Goal: Task Accomplishment & Management: Use online tool/utility

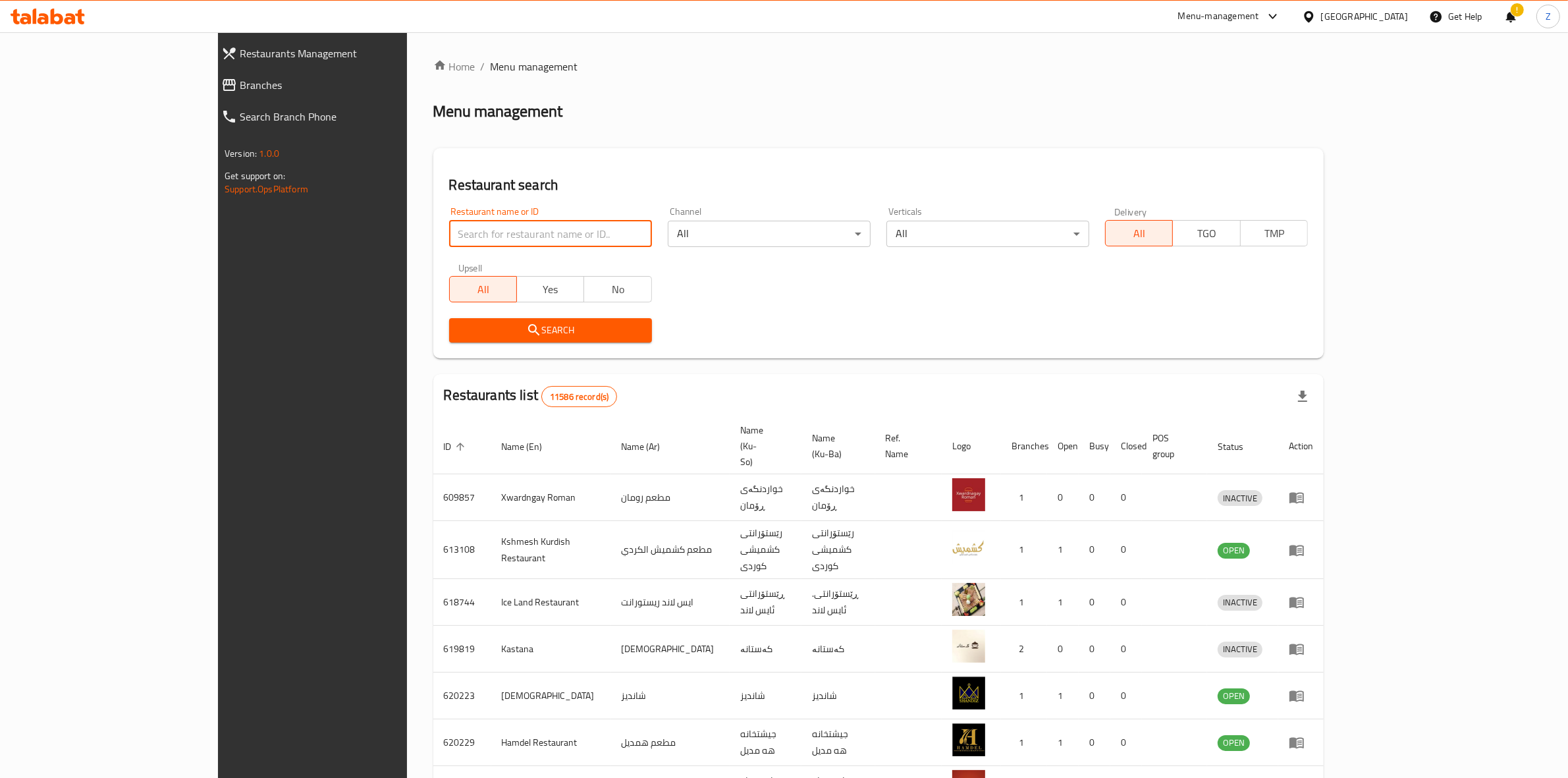
click at [449, 232] on input "search" at bounding box center [551, 234] width 203 height 27
type input "berlin [PERSON_NAME]"
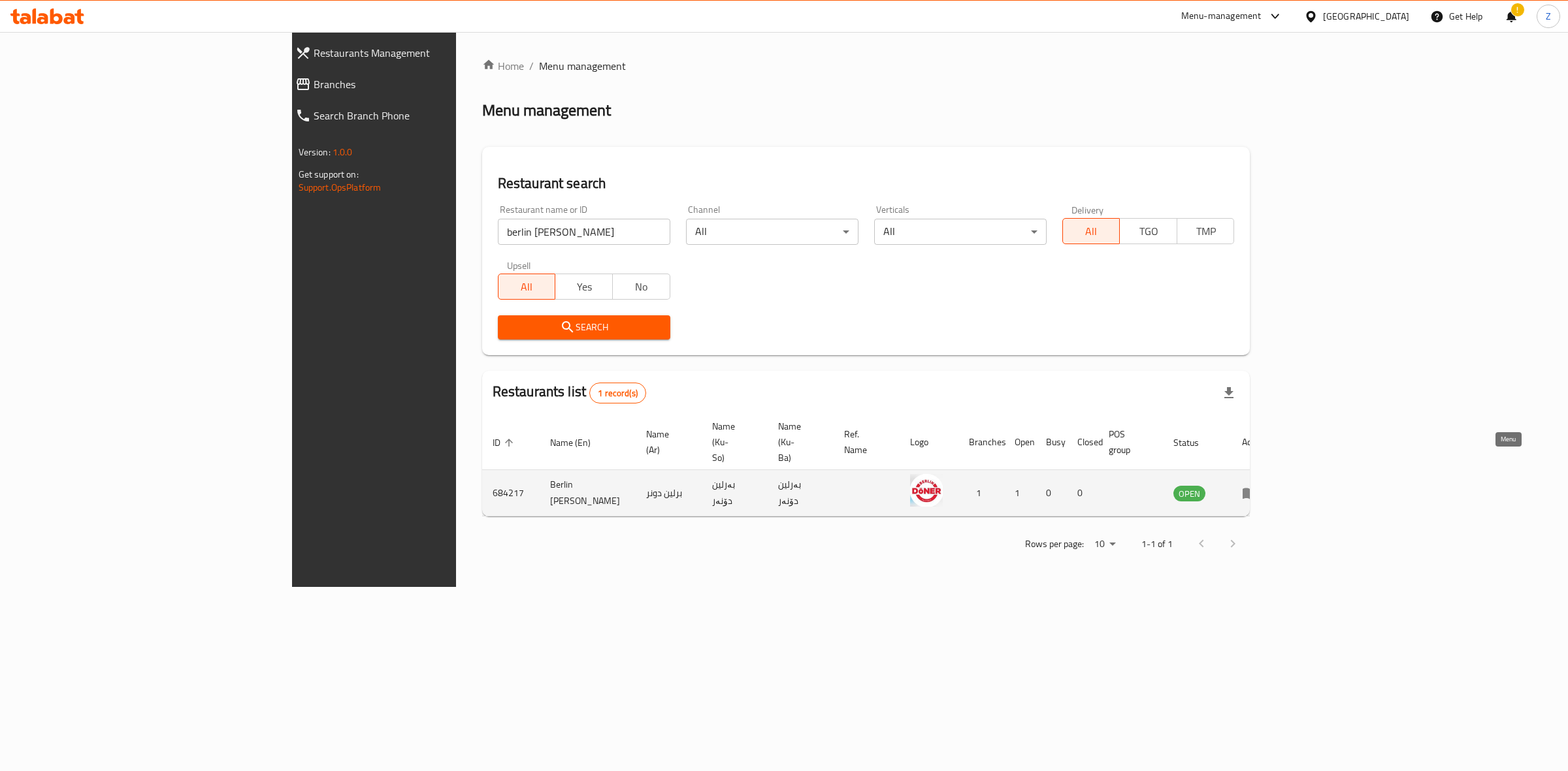
click at [1255, 491] on icon "enhanced table" at bounding box center [1253, 493] width 5 height 6
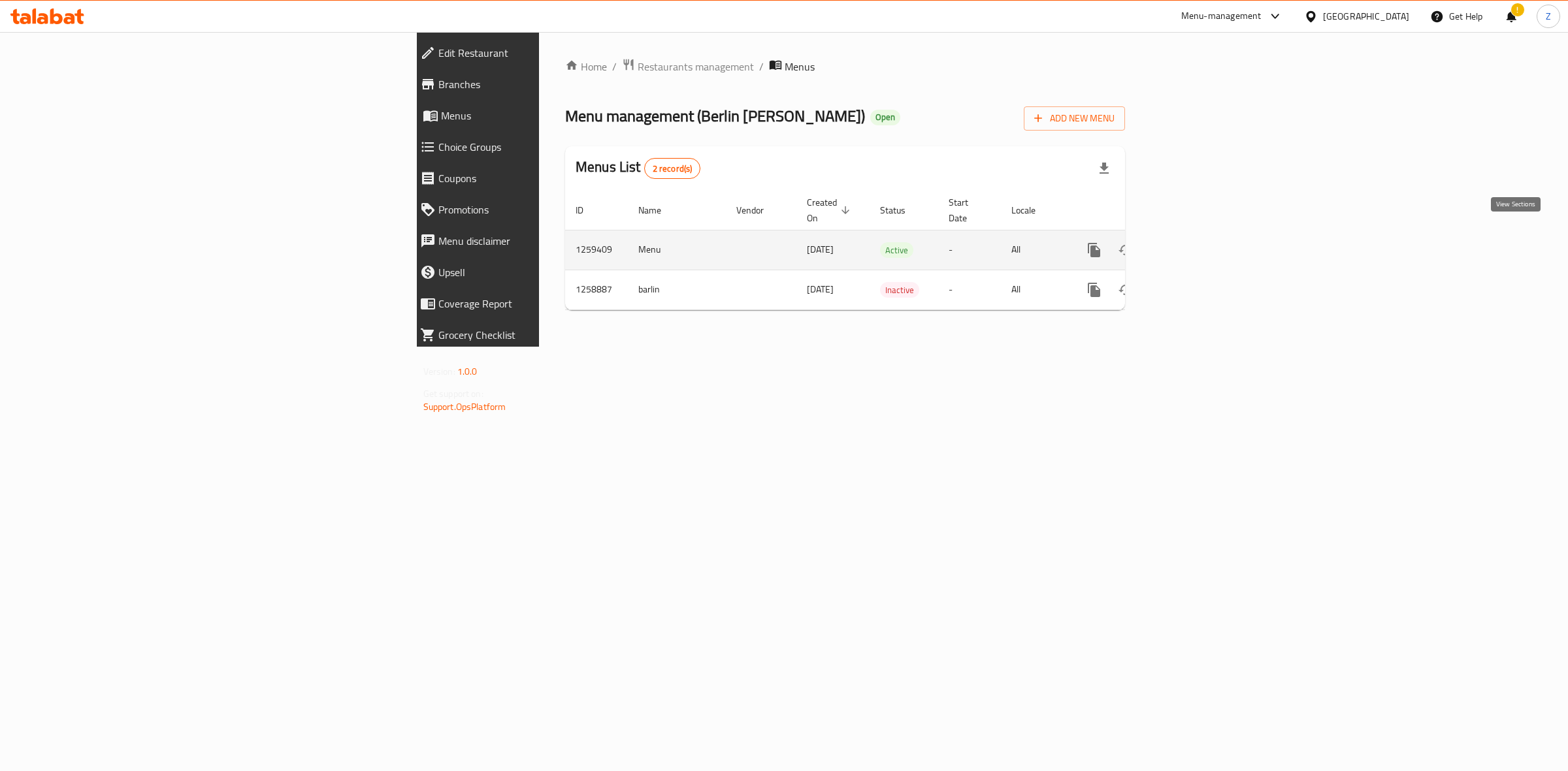
click at [1196, 243] on icon "enhanced table" at bounding box center [1189, 251] width 16 height 16
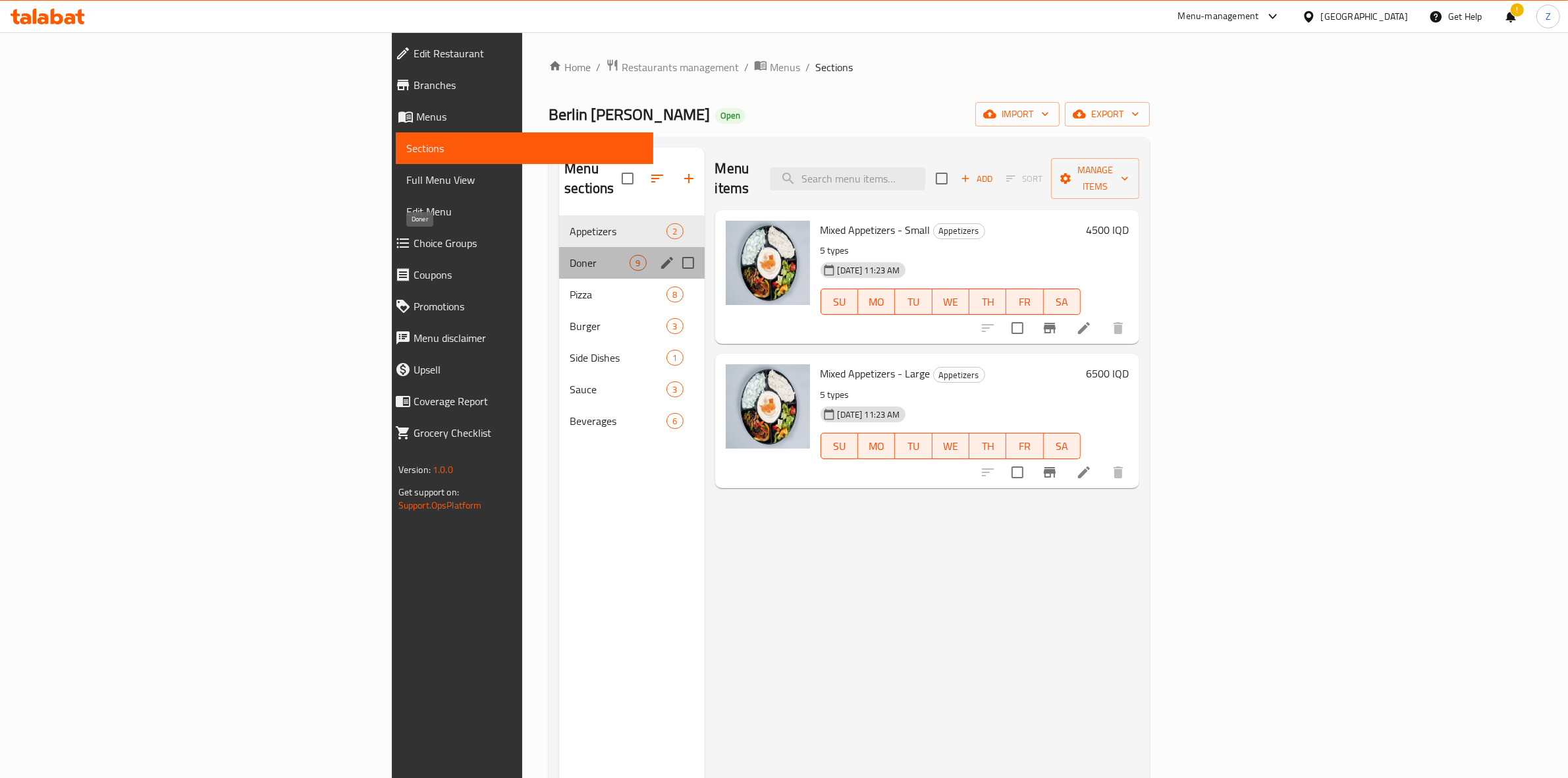
click at [570, 255] on span "Doner" at bounding box center [600, 263] width 60 height 16
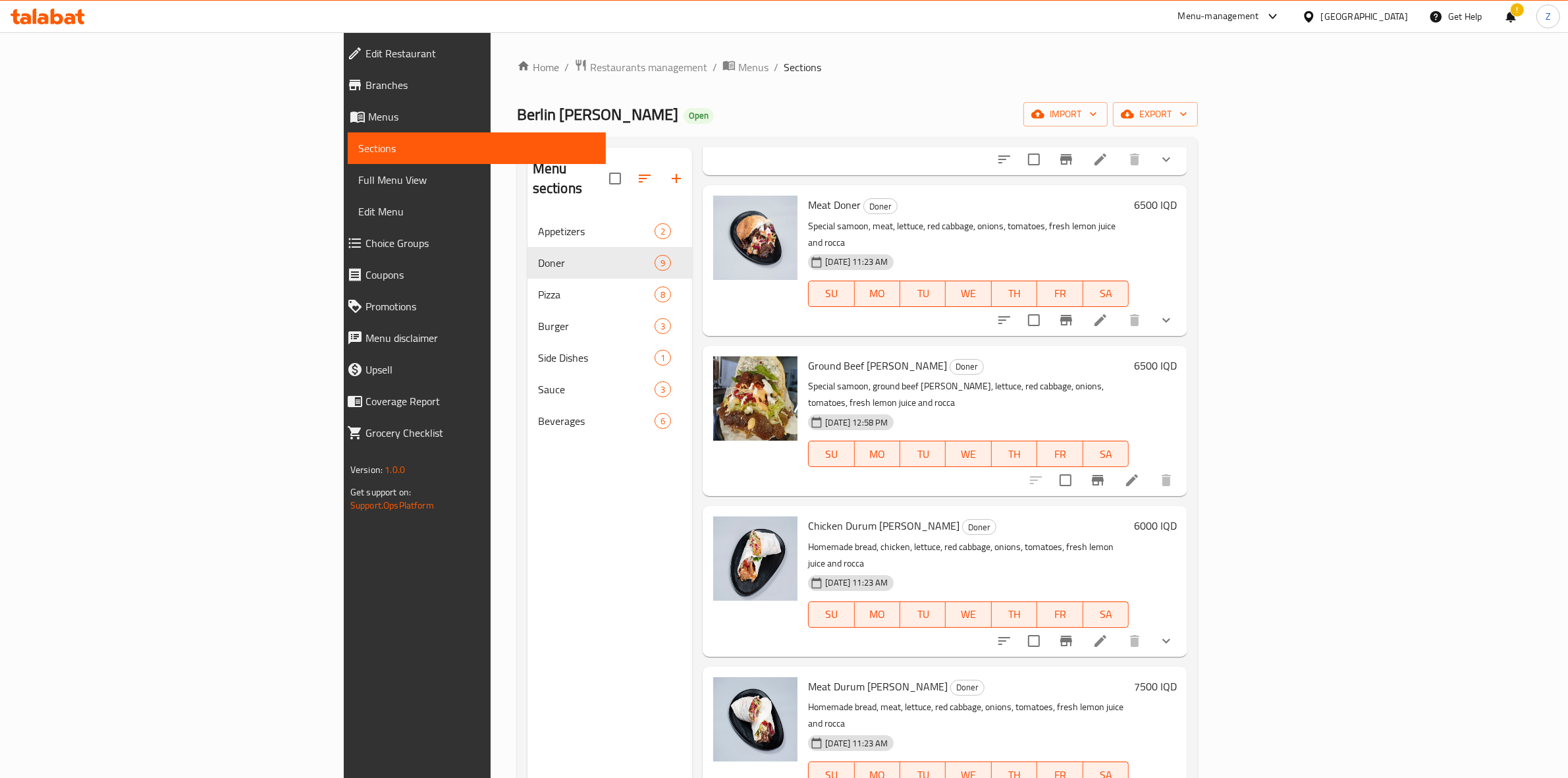
scroll to position [180, 0]
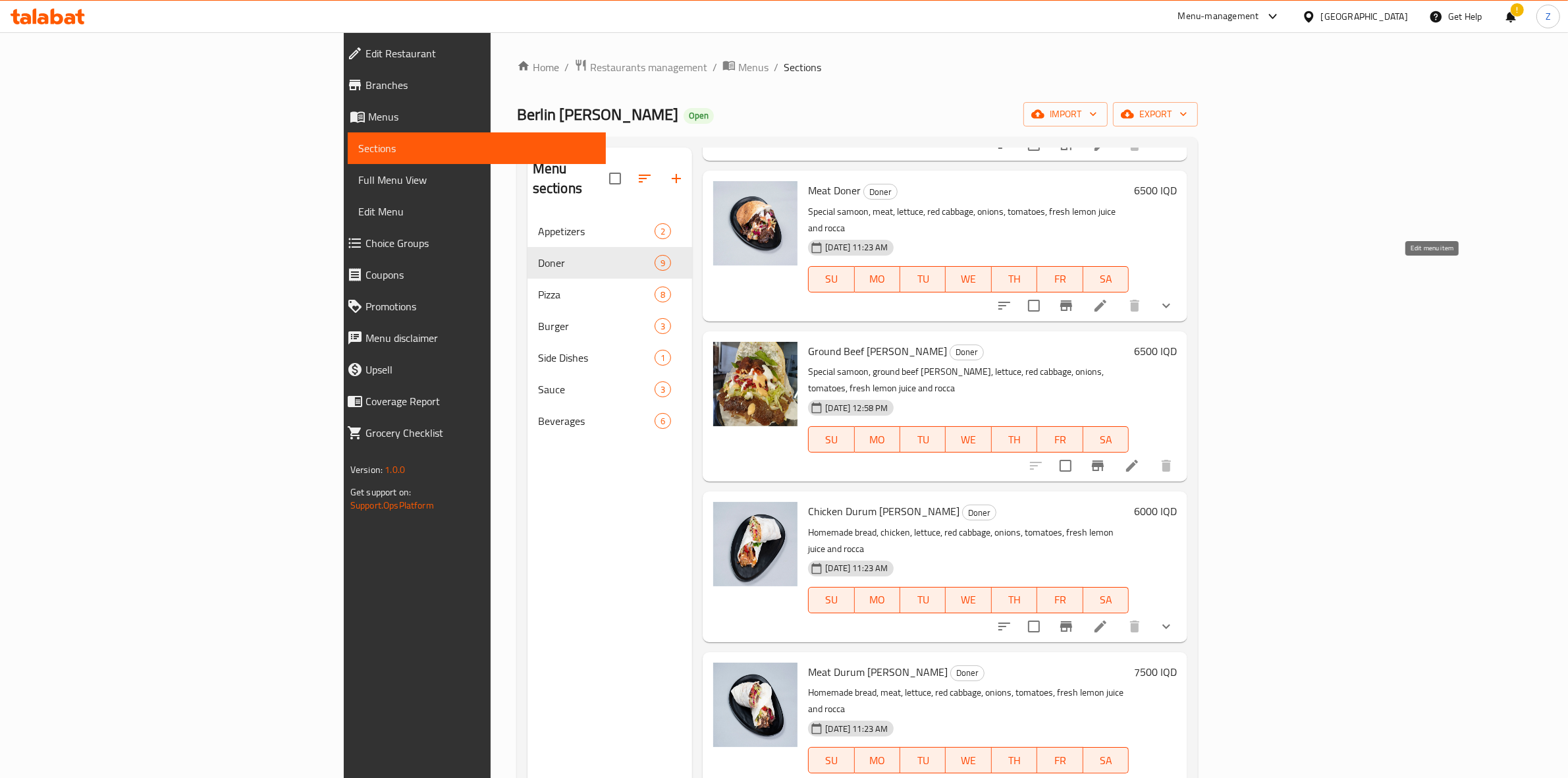
click at [1108, 298] on icon at bounding box center [1101, 306] width 16 height 16
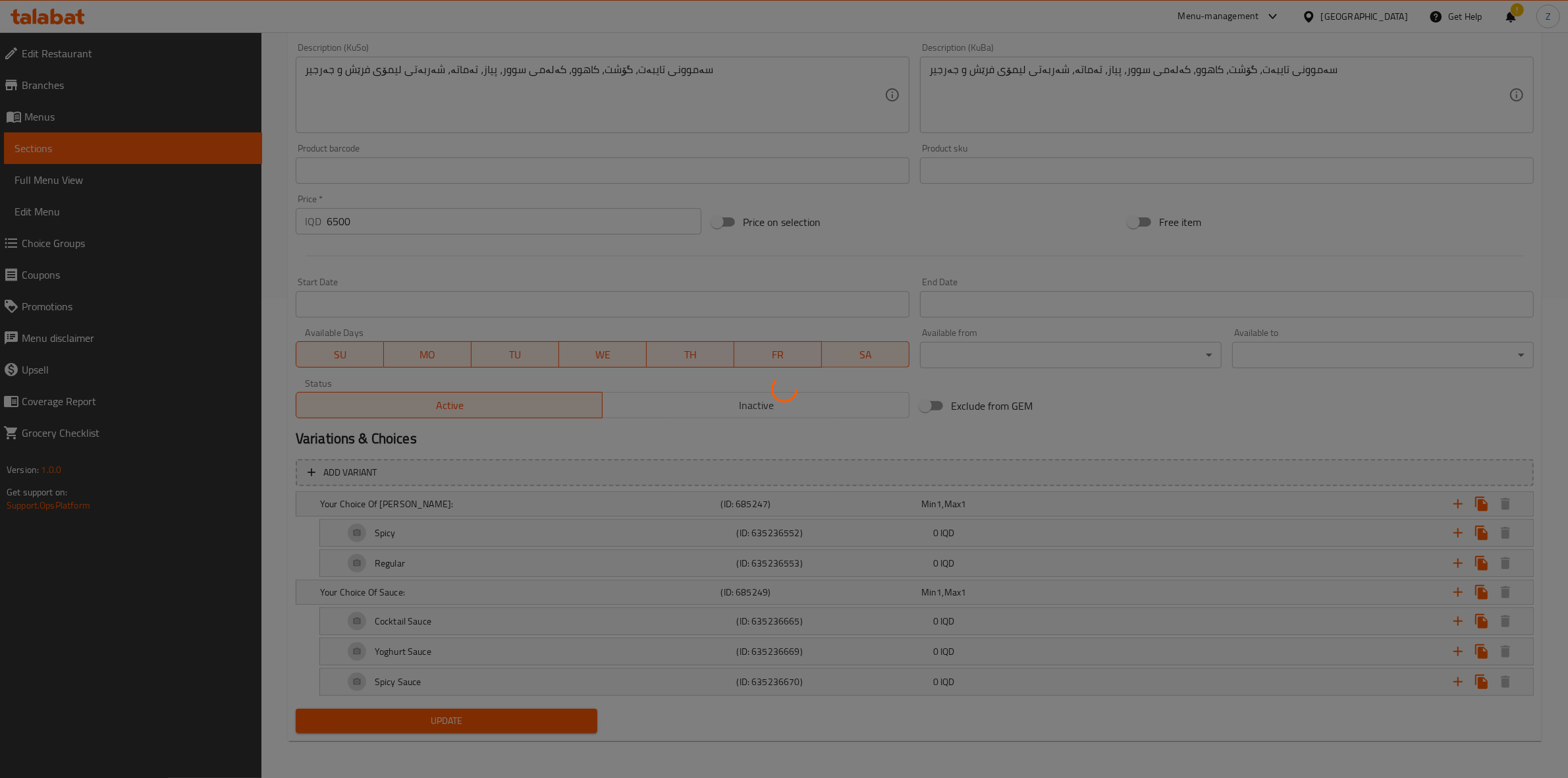
scroll to position [453, 0]
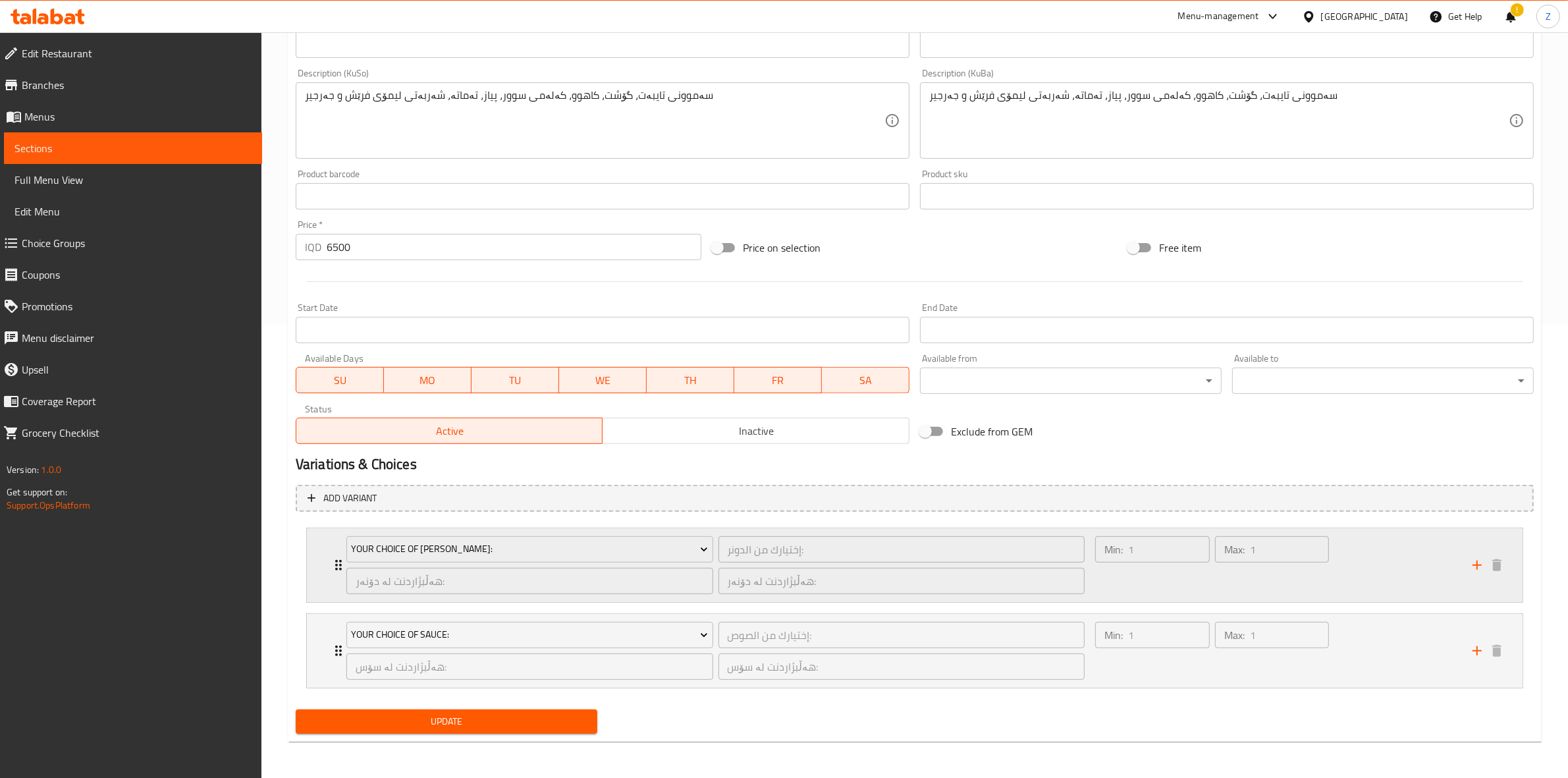
click at [1144, 565] on div "Min: 1 ​" at bounding box center [1153, 565] width 120 height 64
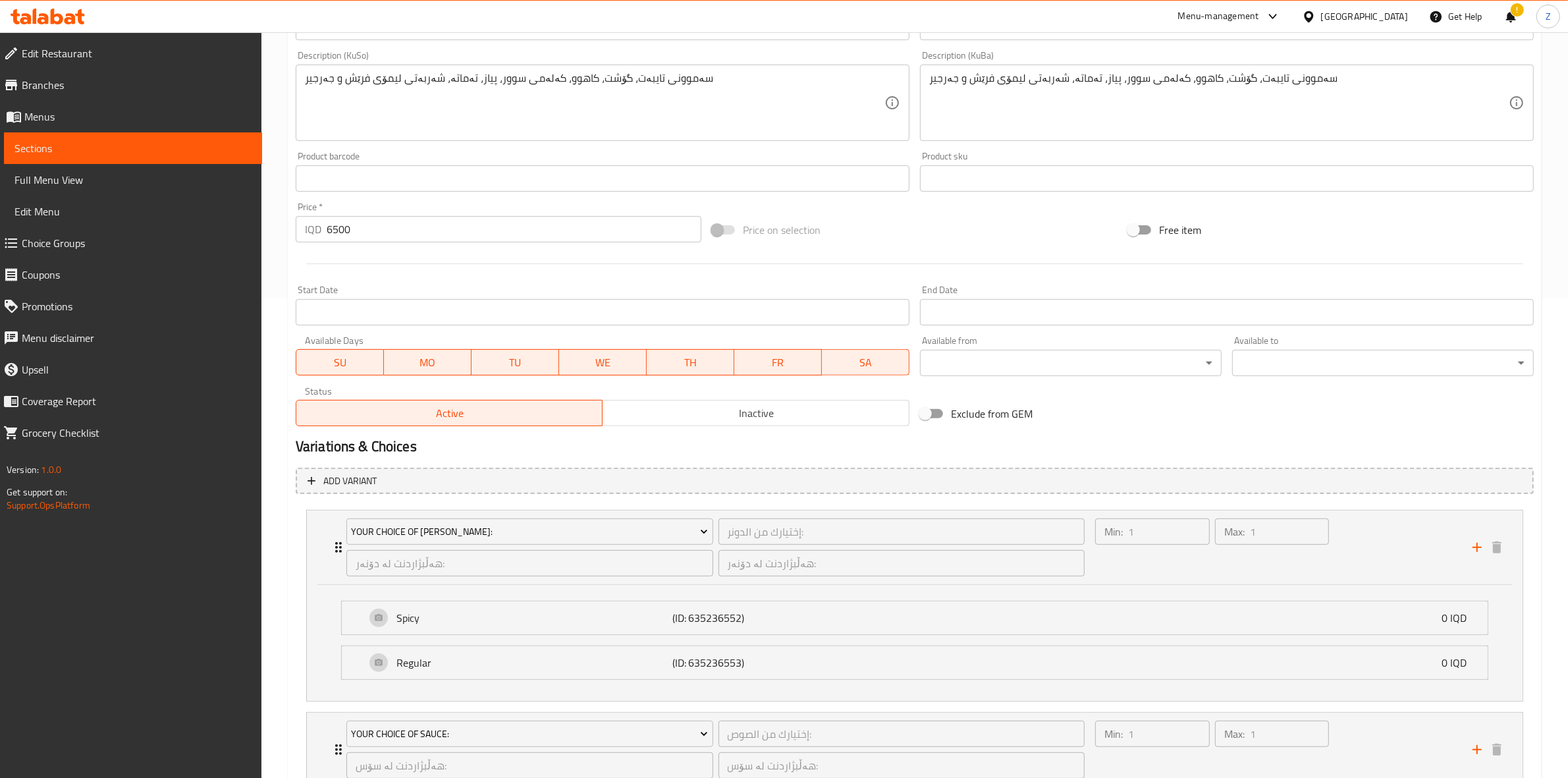
scroll to position [580, 0]
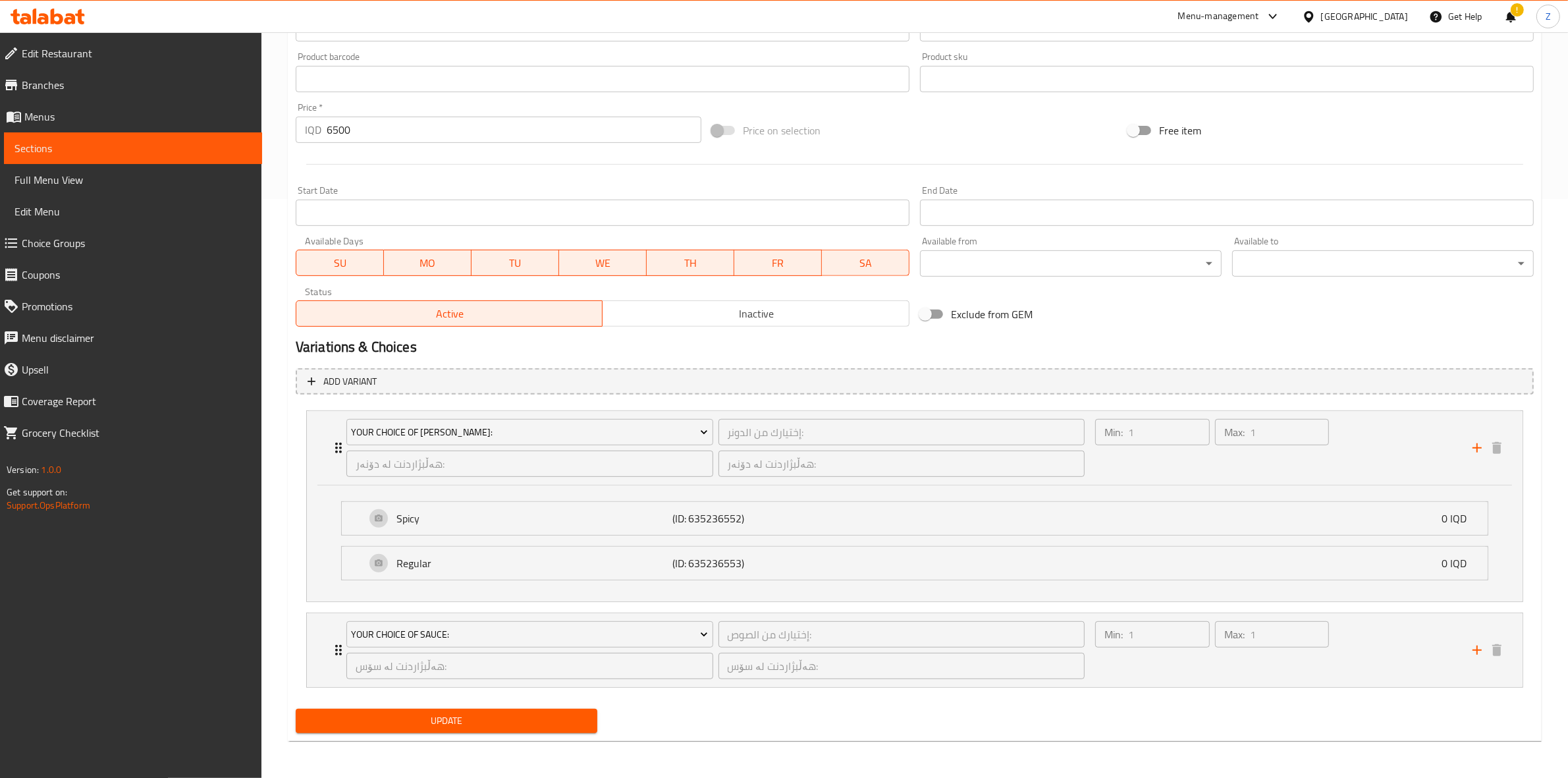
click at [1147, 692] on li "Your Choice Of Sauce: إختيارك من الصوص: ​ هەڵبژاردنت لە سۆس: ​ هەڵبژاردنت لە سۆ…" at bounding box center [914, 650] width 1238 height 85
click at [1146, 676] on div "Min: 1 ​" at bounding box center [1153, 650] width 120 height 64
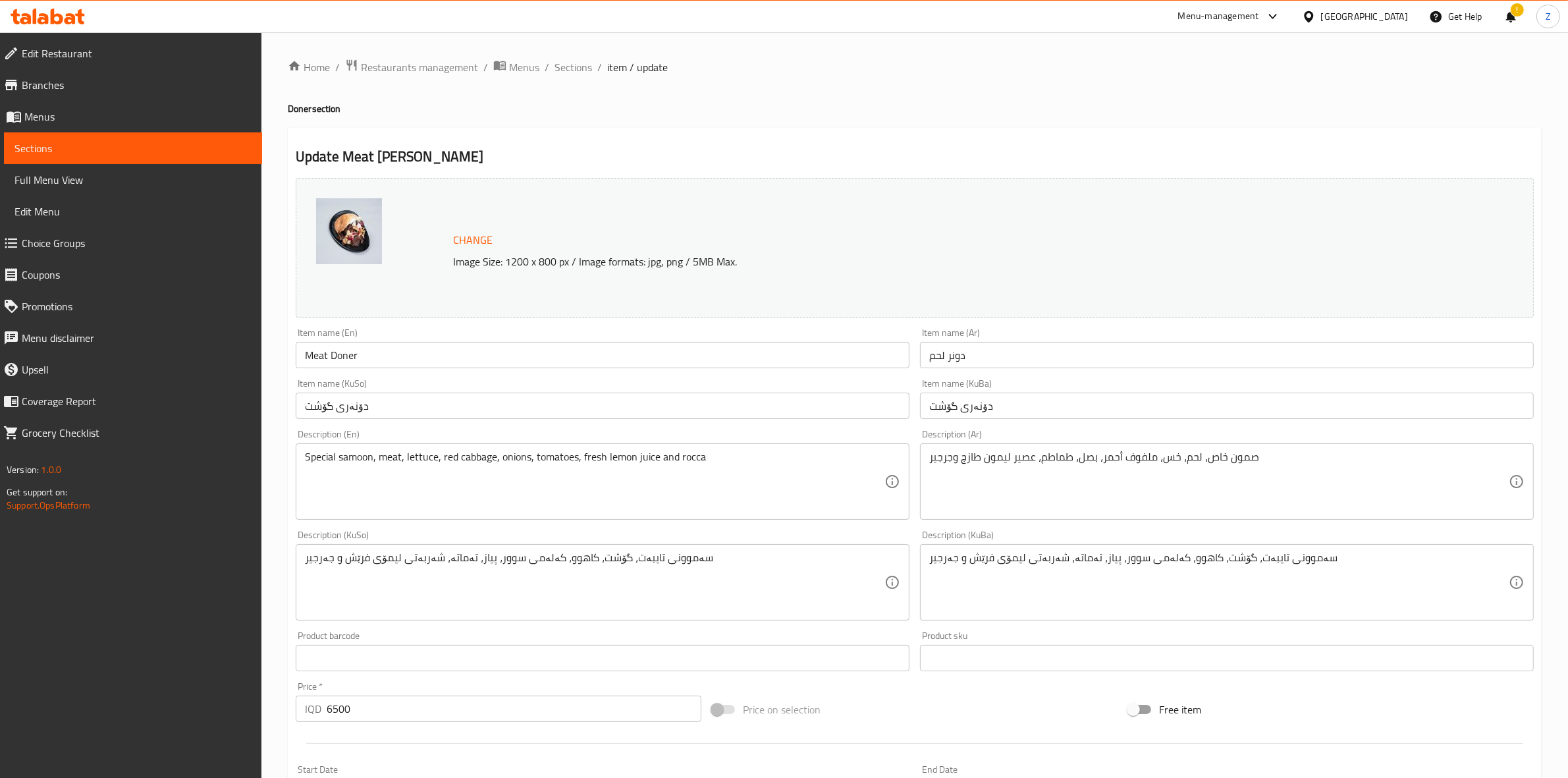
scroll to position [742, 0]
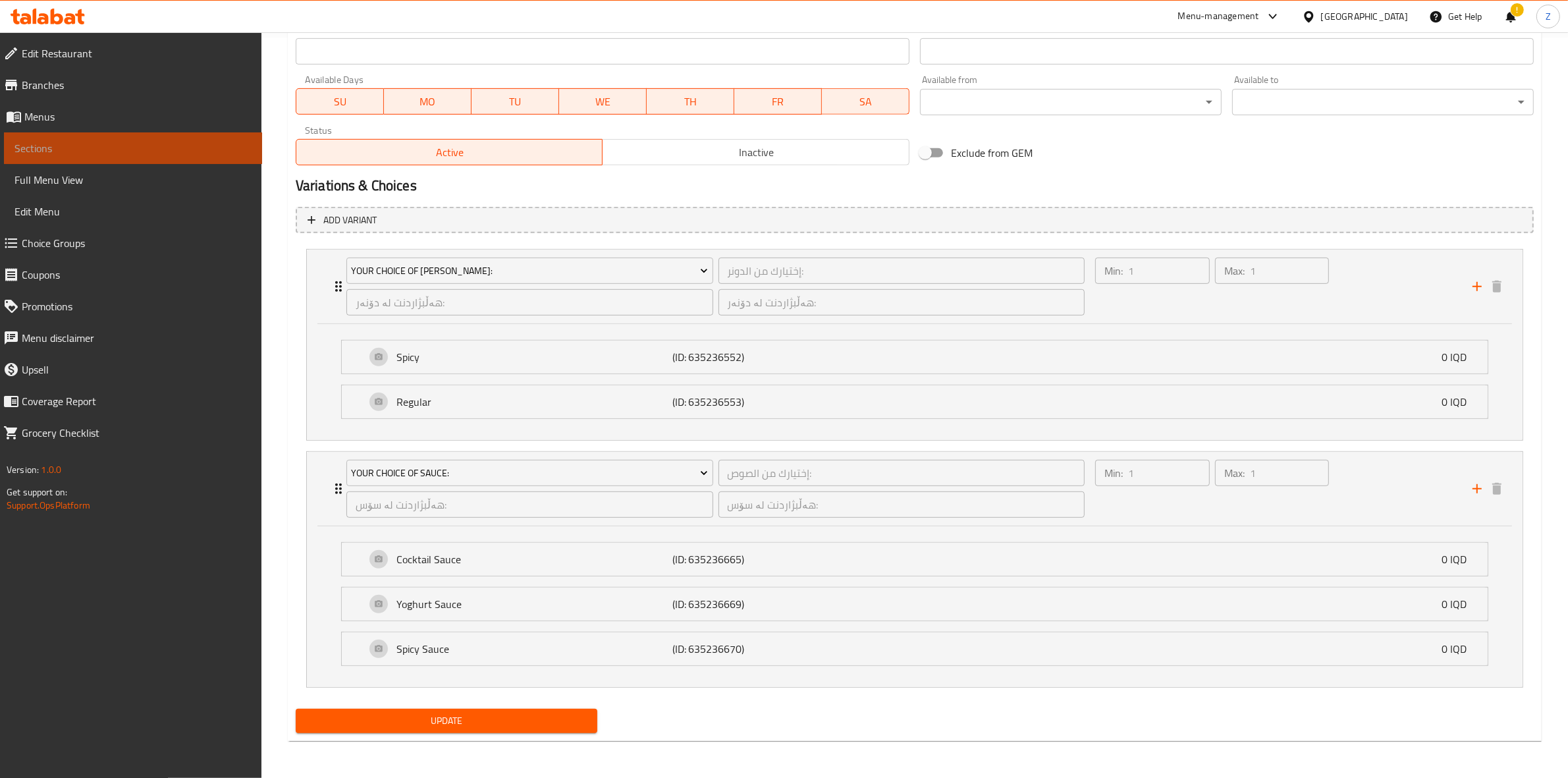
click at [107, 143] on span "Sections" at bounding box center [133, 148] width 237 height 16
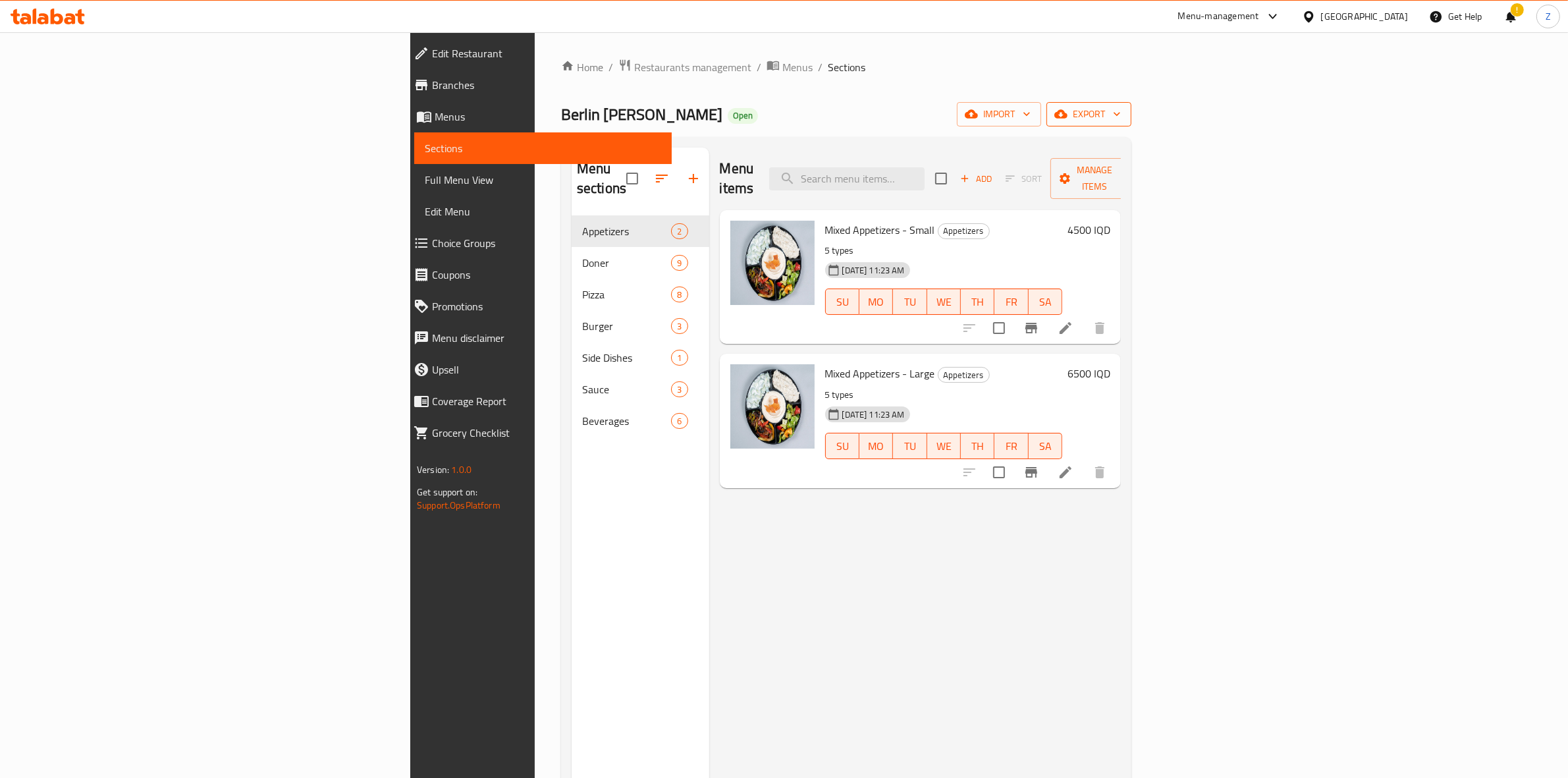
click at [1132, 112] on button "export" at bounding box center [1089, 114] width 85 height 24
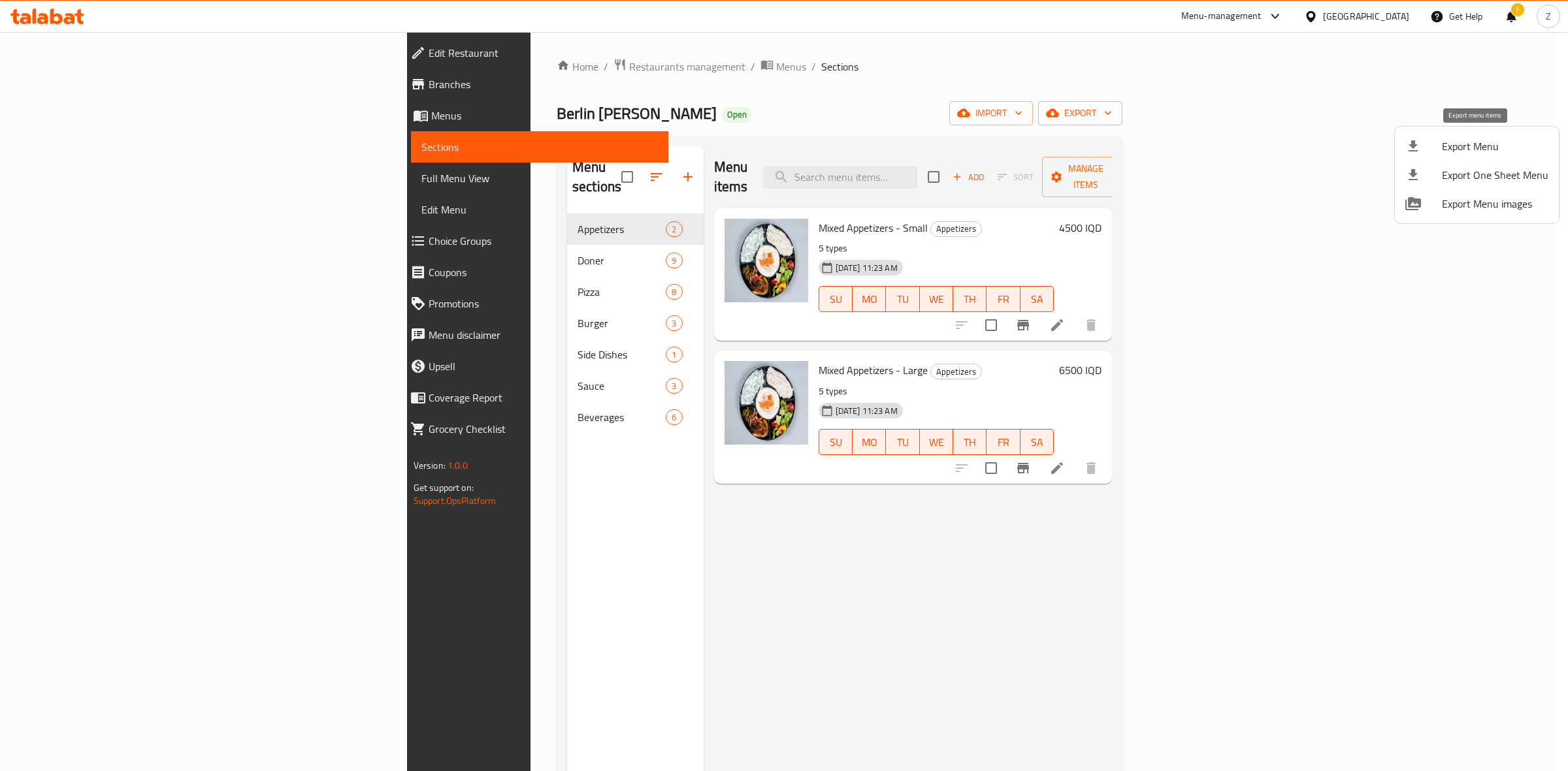
click at [1503, 136] on li "Export Menu" at bounding box center [1476, 146] width 164 height 29
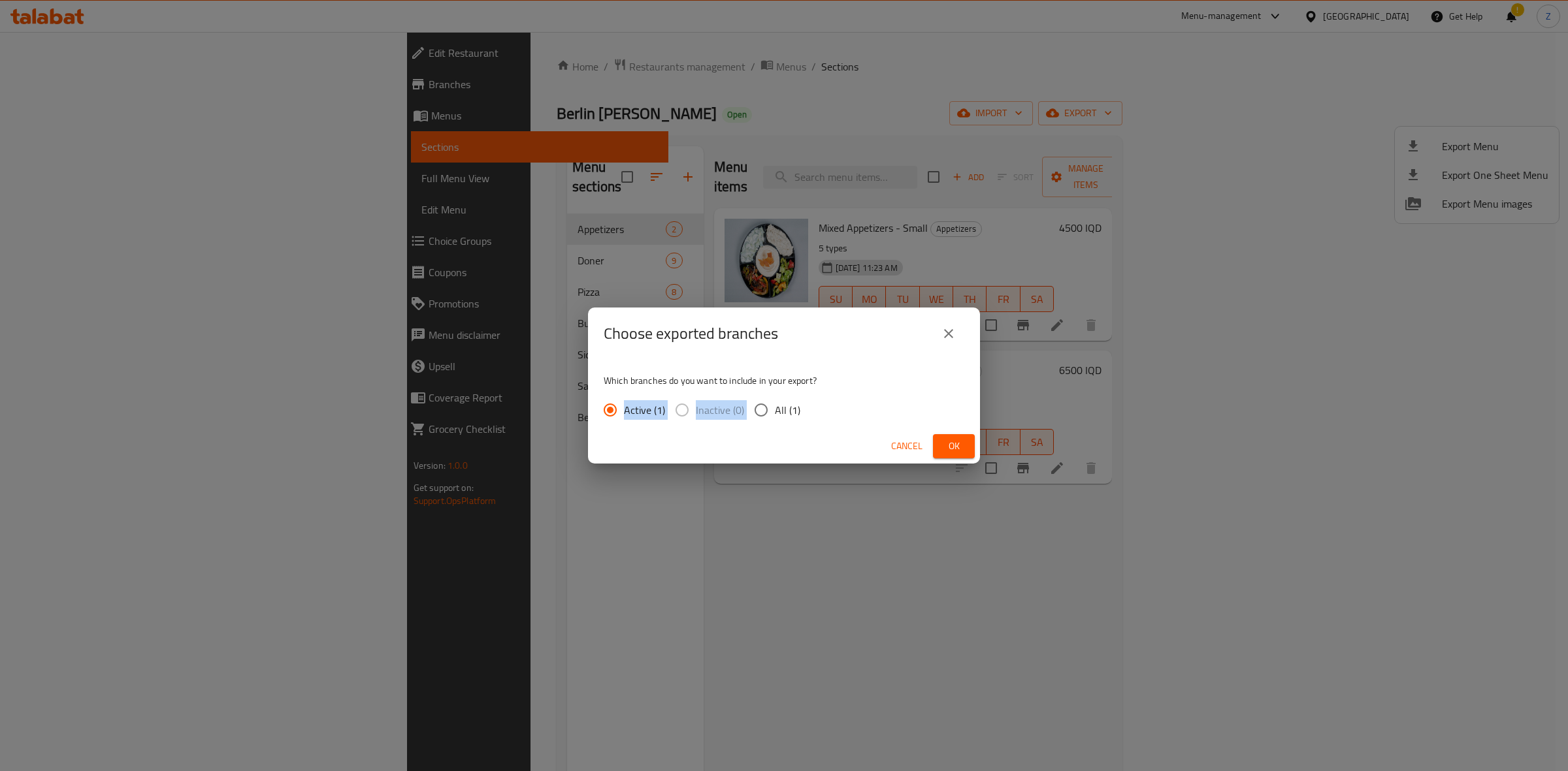
click at [773, 397] on div "Which branches do you want to include in your export? Active (1) Inactive (0) A…" at bounding box center [783, 394] width 392 height 69
click at [652, 412] on span "Active (1)" at bounding box center [644, 410] width 42 height 16
click at [624, 412] on input "Active (1)" at bounding box center [610, 410] width 27 height 27
click at [778, 404] on span "All (1)" at bounding box center [787, 410] width 26 height 16
click at [774, 404] on input "All (1)" at bounding box center [761, 410] width 27 height 27
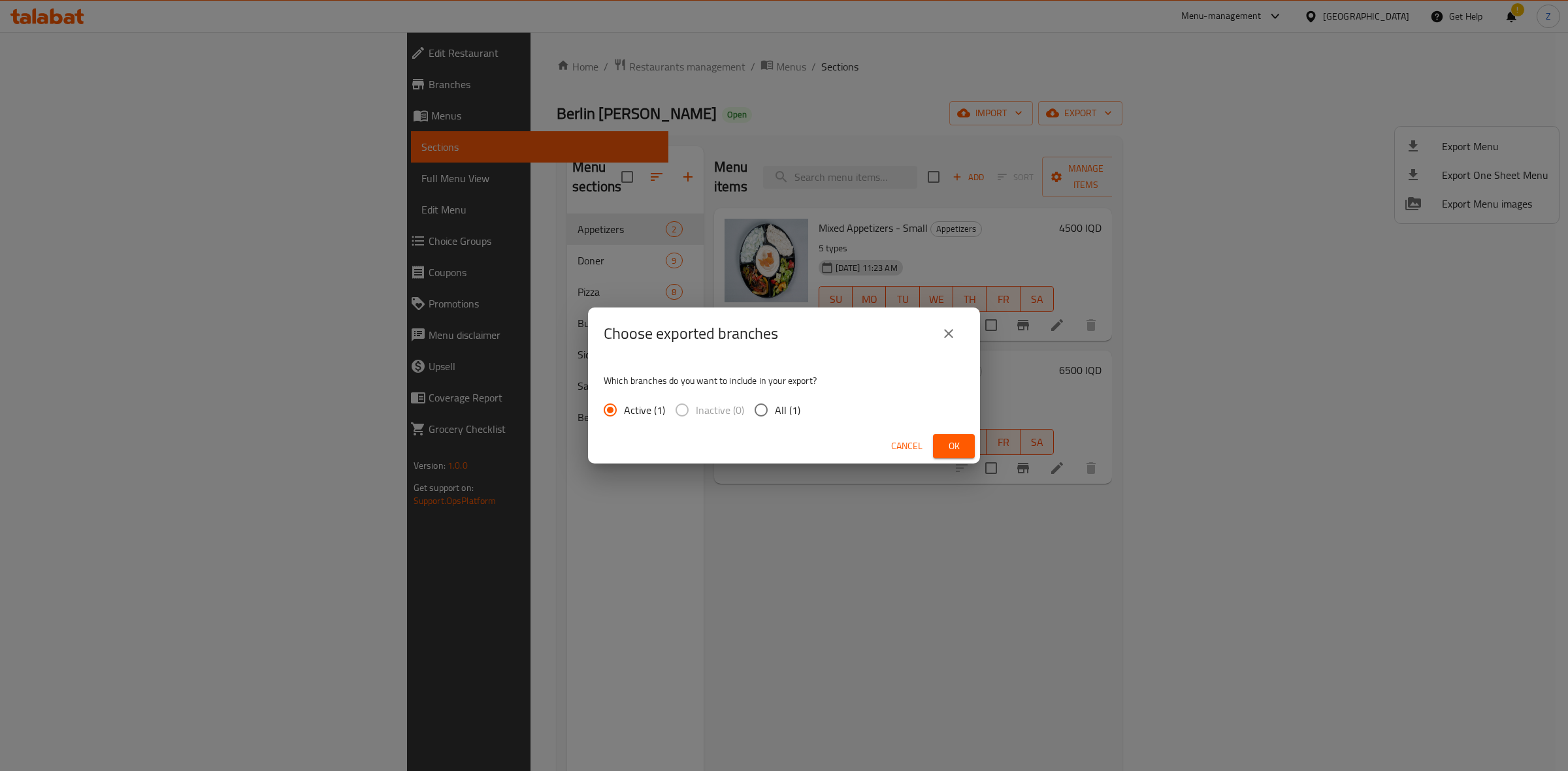
radio input "true"
click at [959, 451] on span "Ok" at bounding box center [954, 446] width 21 height 16
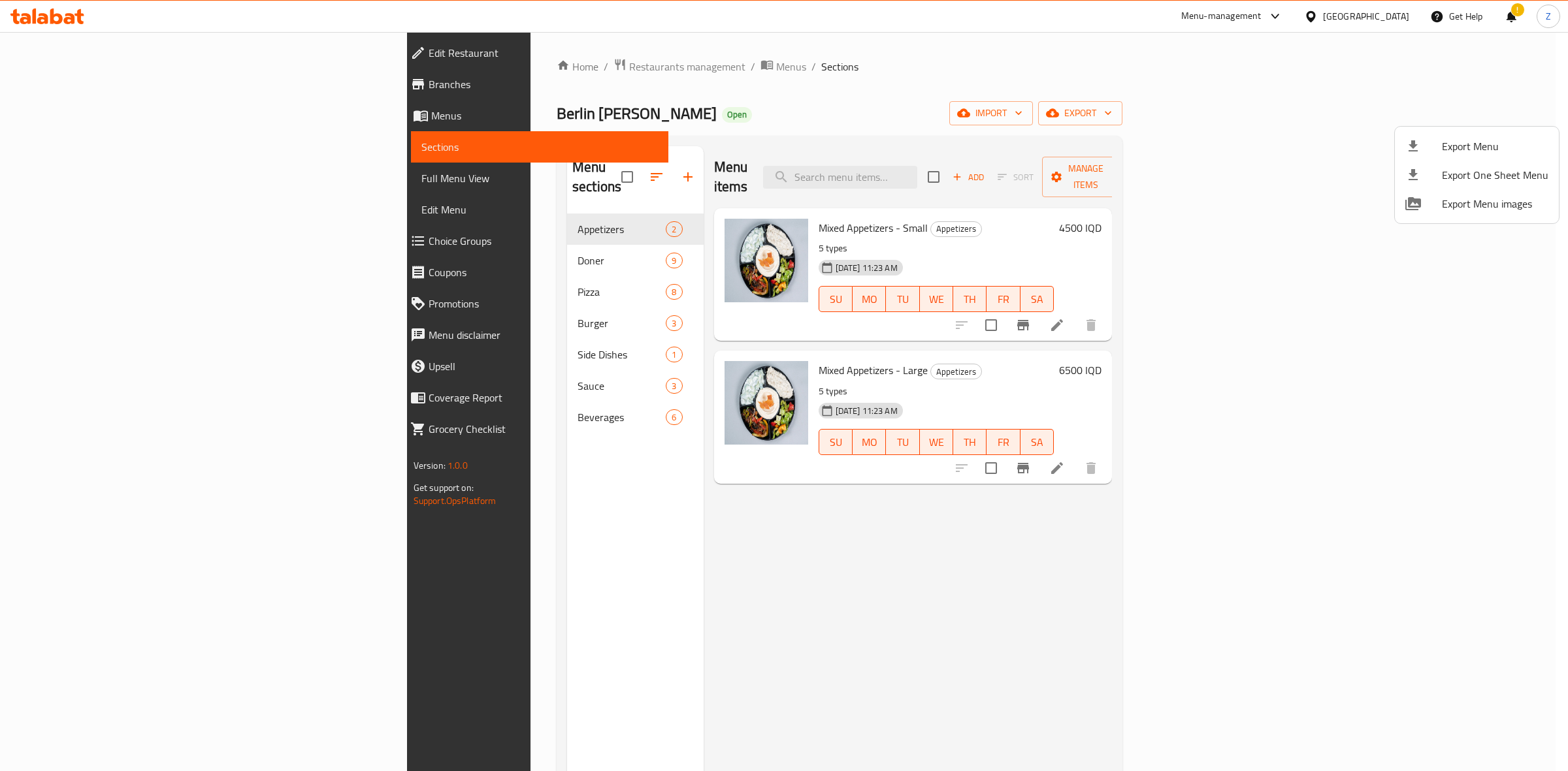
click at [342, 246] on div at bounding box center [784, 386] width 1568 height 771
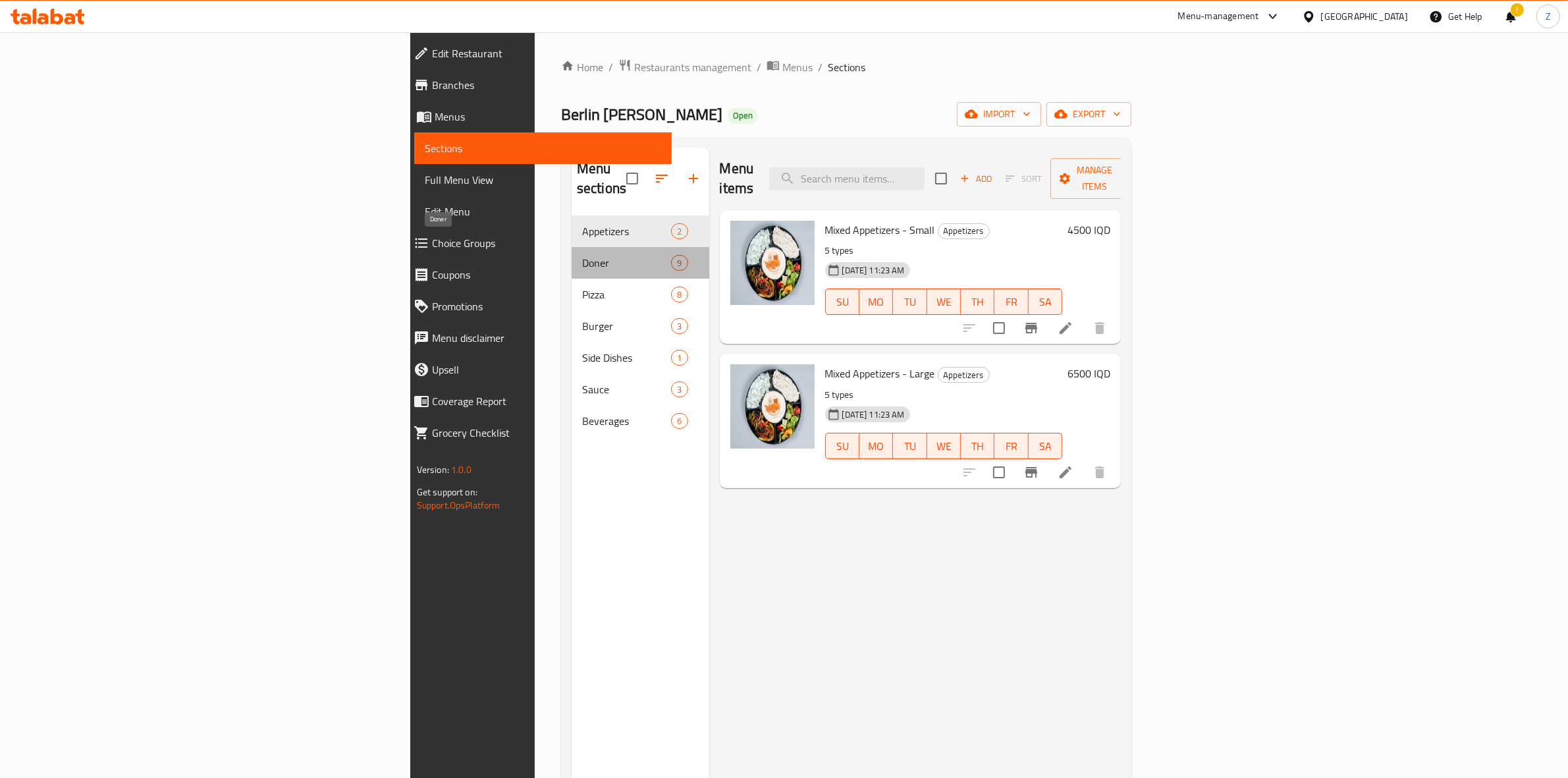
click at [582, 255] on span "Doner" at bounding box center [626, 263] width 89 height 16
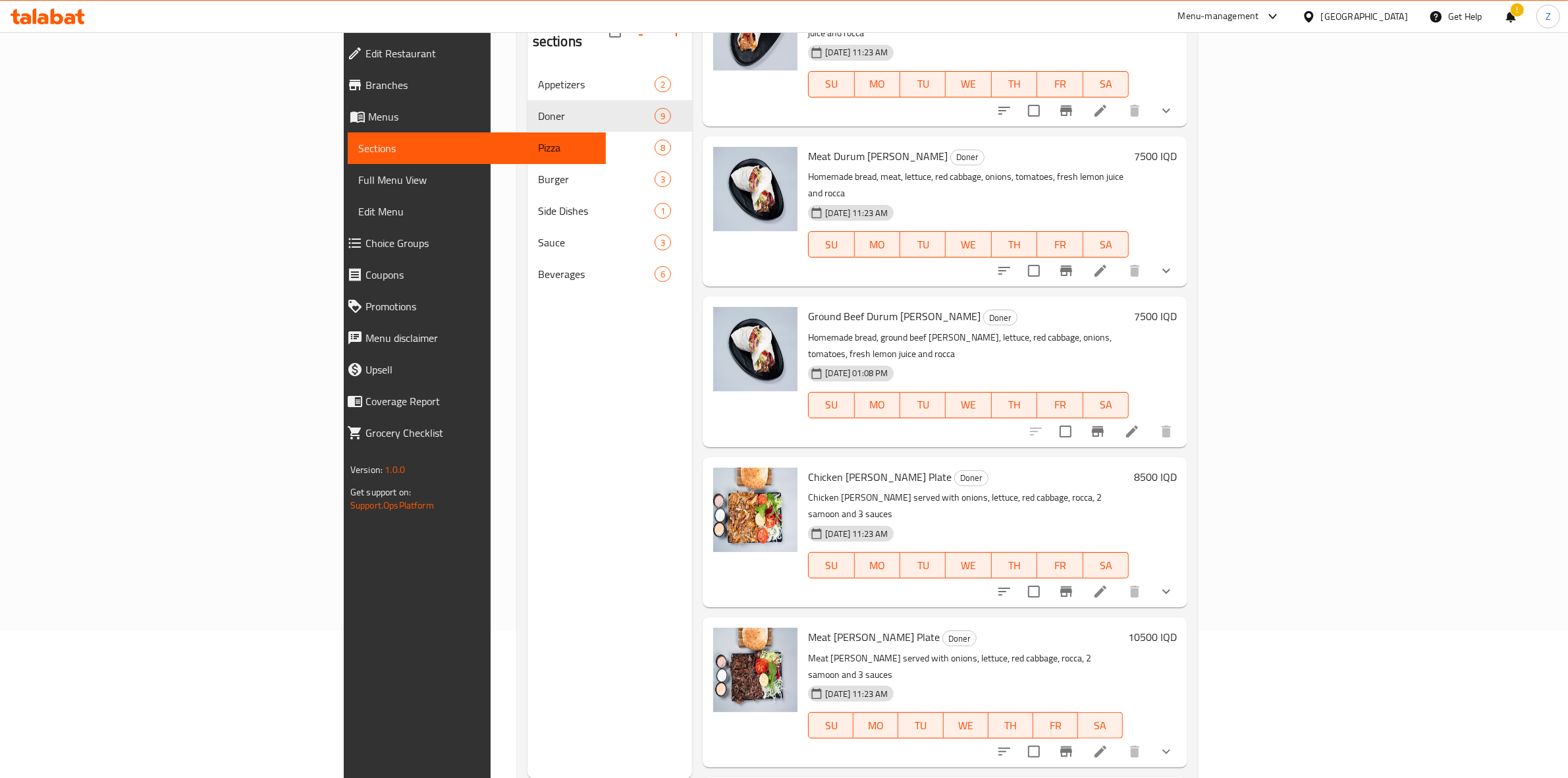
scroll to position [185, 0]
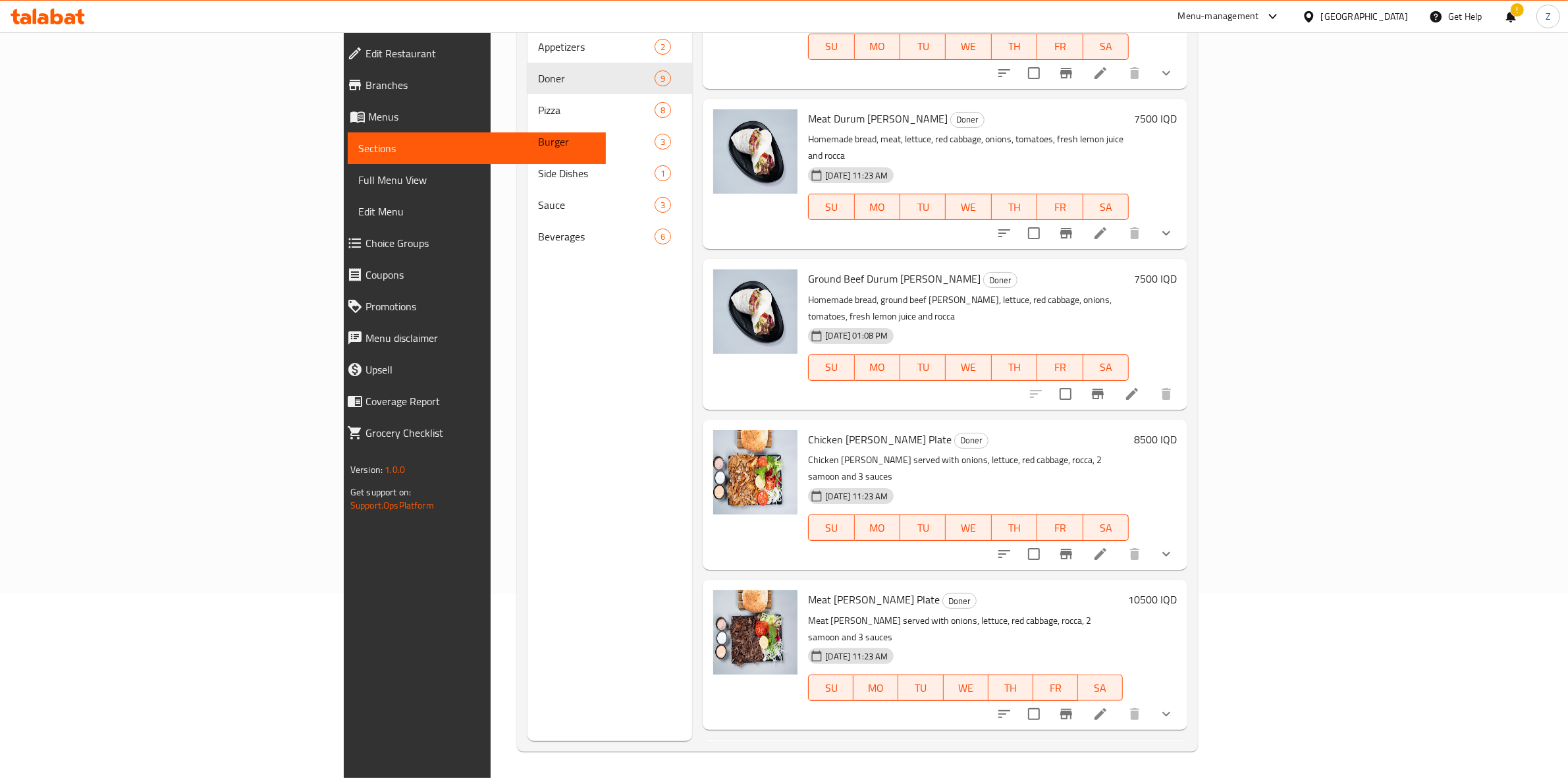
click at [1260, 21] on div "Menu-management" at bounding box center [1219, 17] width 81 height 16
click at [1240, 89] on div "Agent Campaigns Center" at bounding box center [1217, 89] width 100 height 14
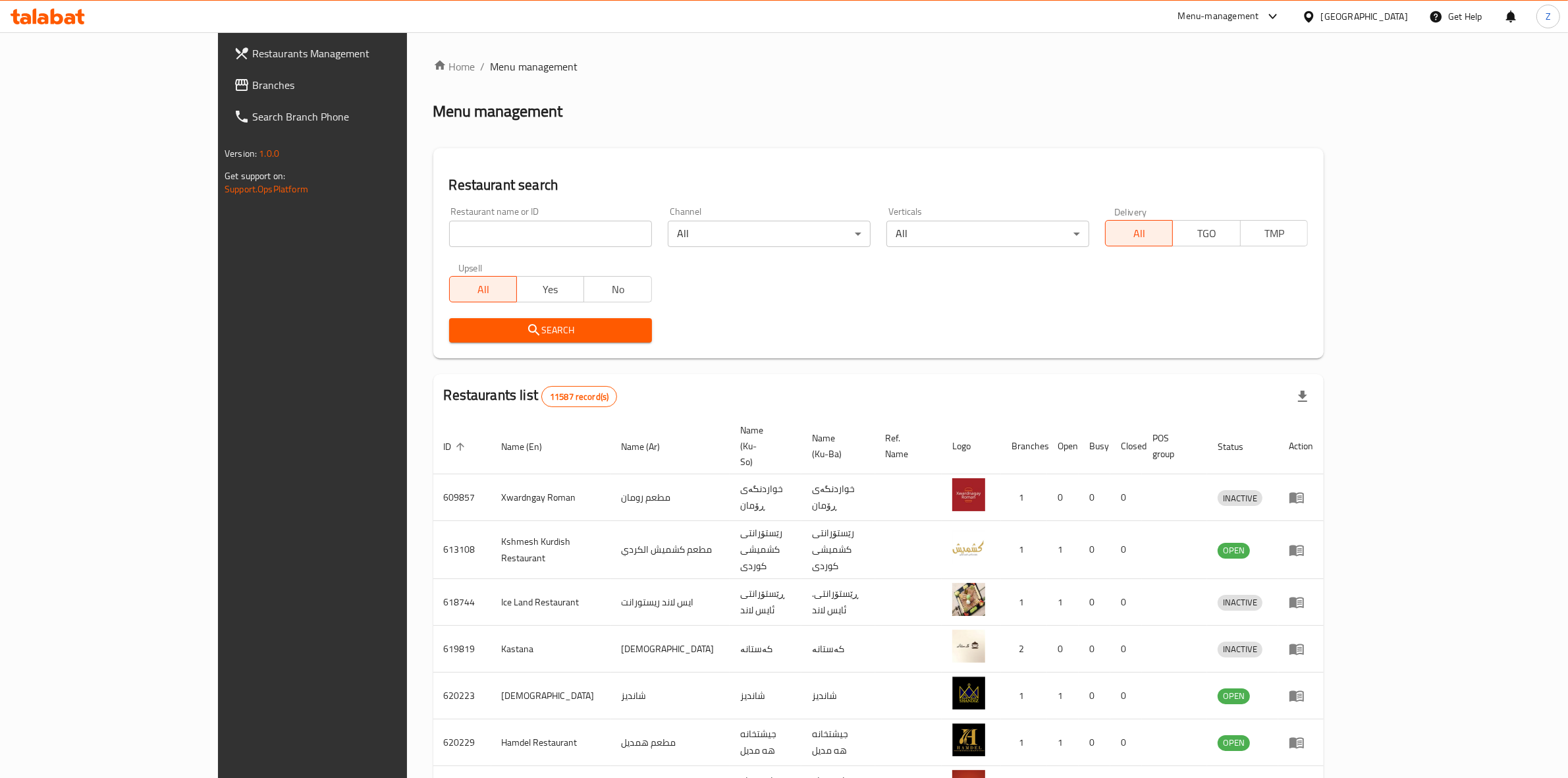
click at [449, 230] on input "search" at bounding box center [551, 234] width 203 height 27
type input "arsh"
click button "Search" at bounding box center [551, 330] width 203 height 24
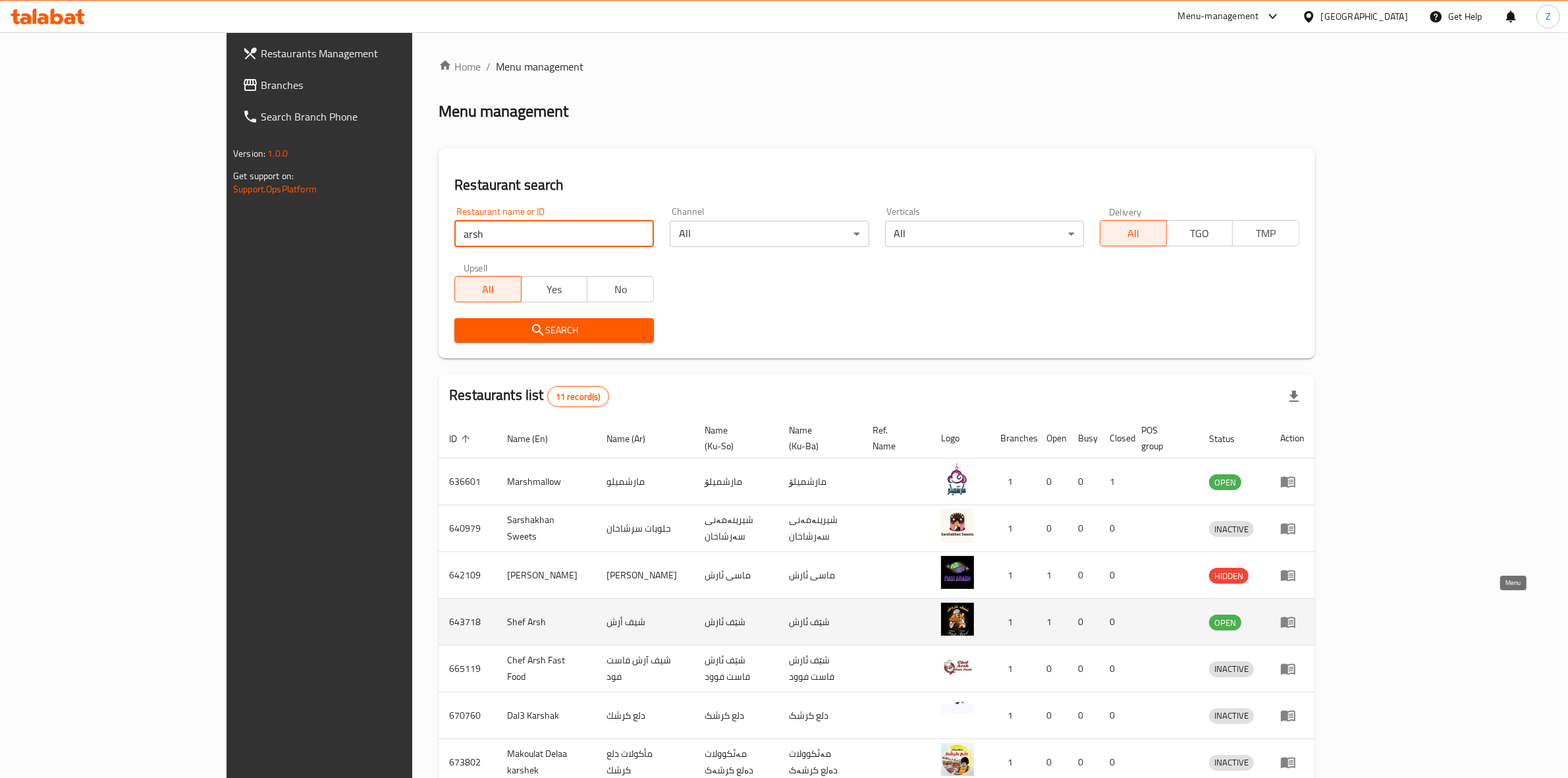
click at [1296, 618] on icon "enhanced table" at bounding box center [1289, 623] width 14 height 11
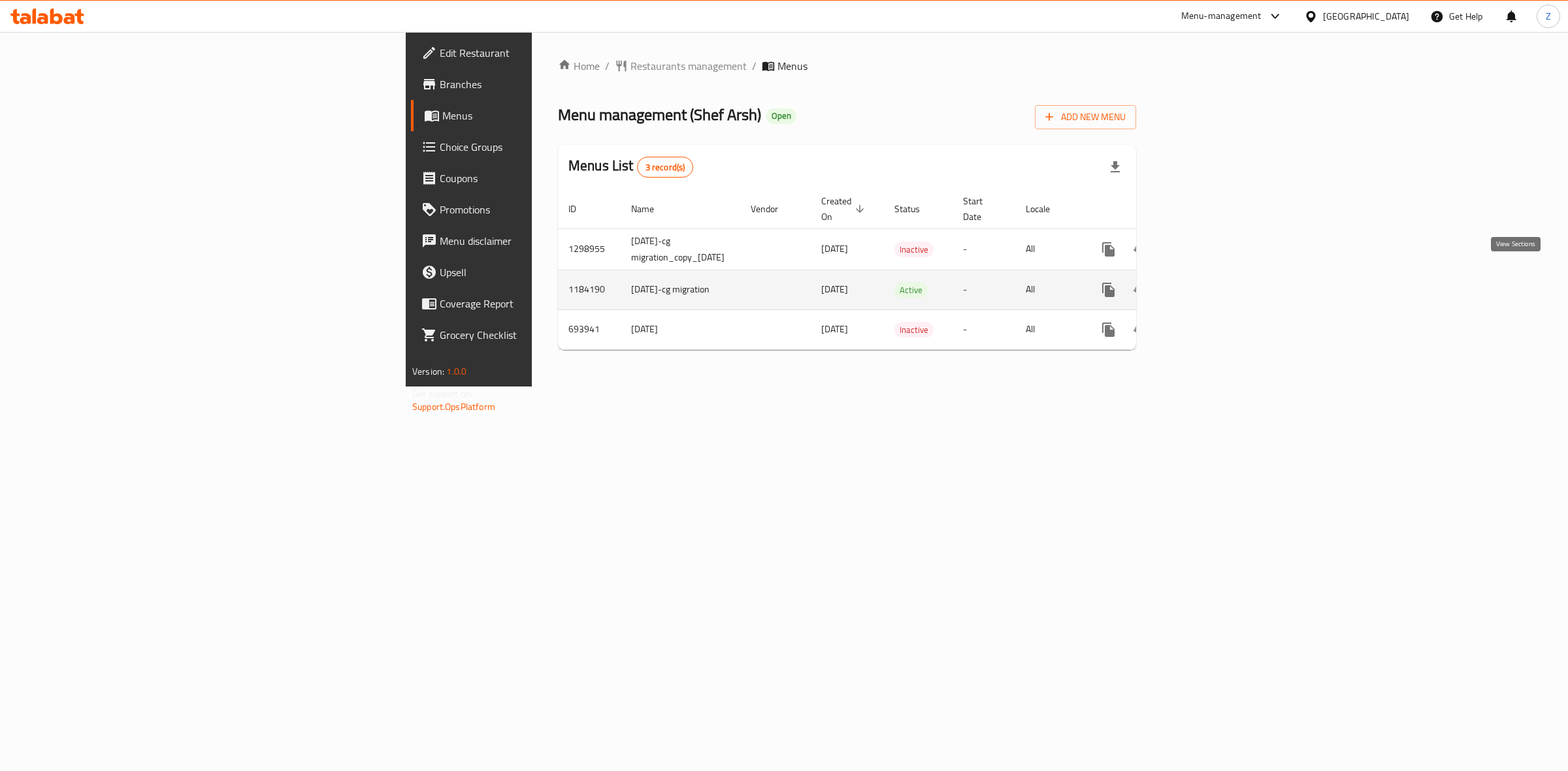
click at [1218, 286] on link "enhanced table" at bounding box center [1202, 290] width 31 height 31
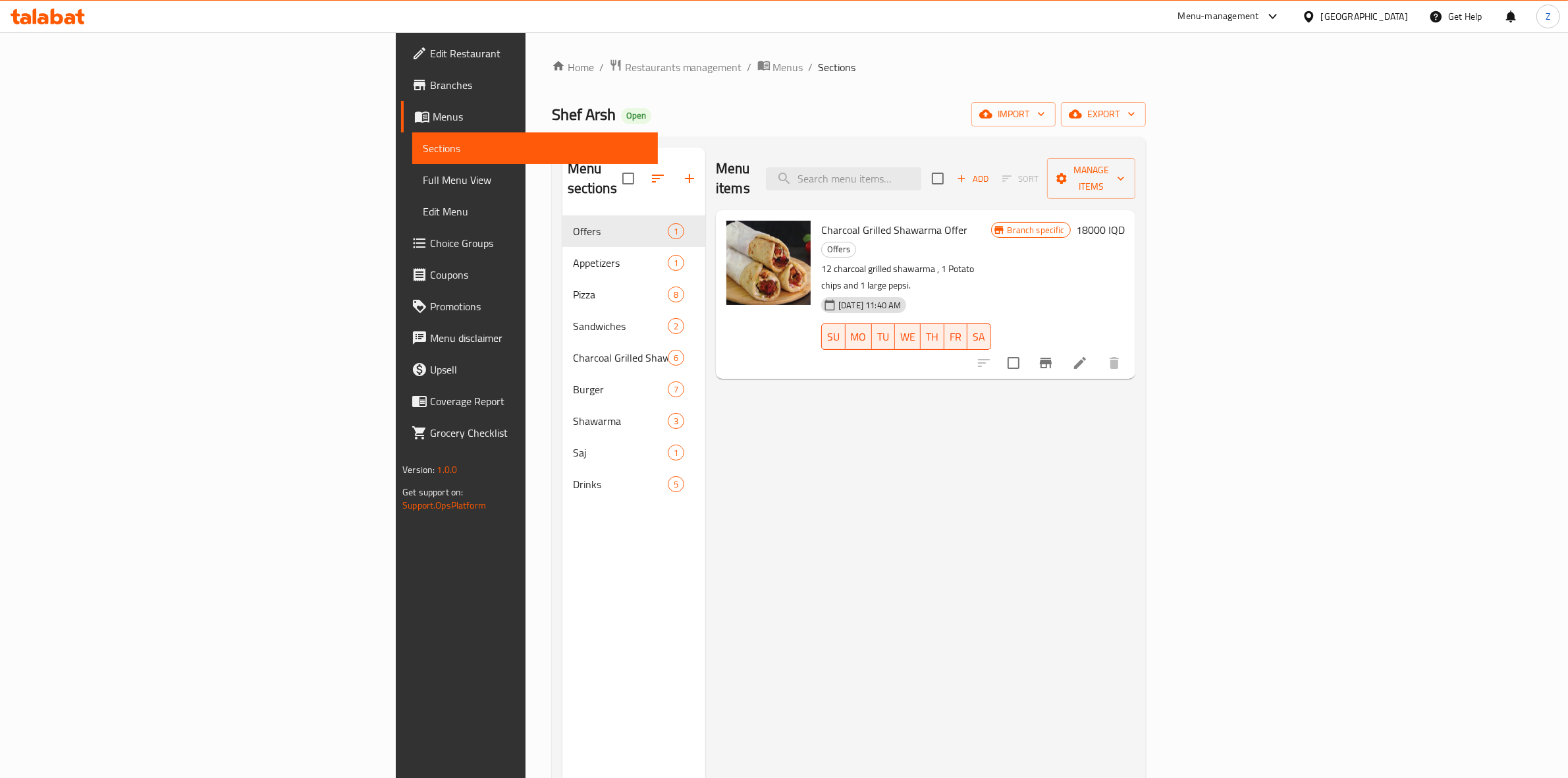
click at [1260, 13] on div "Menu-management" at bounding box center [1219, 17] width 81 height 16
click at [1210, 83] on div "Agent Campaigns Center" at bounding box center [1217, 89] width 100 height 14
